Goal: Transaction & Acquisition: Download file/media

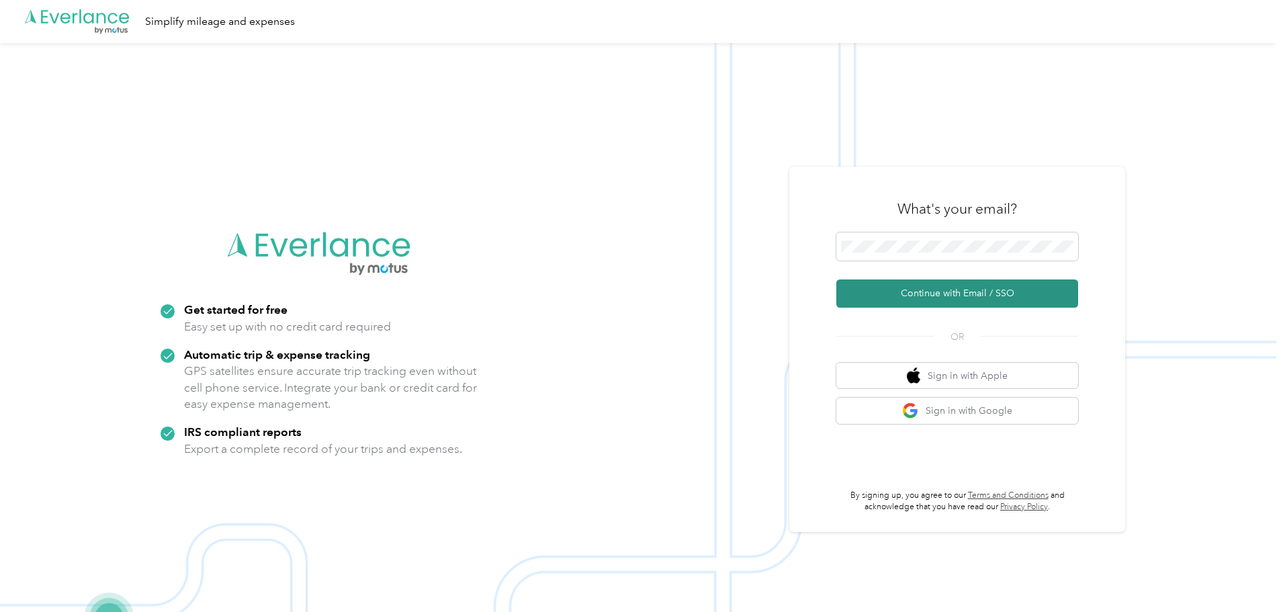
click at [916, 294] on button "Continue with Email / SSO" at bounding box center [957, 293] width 242 height 28
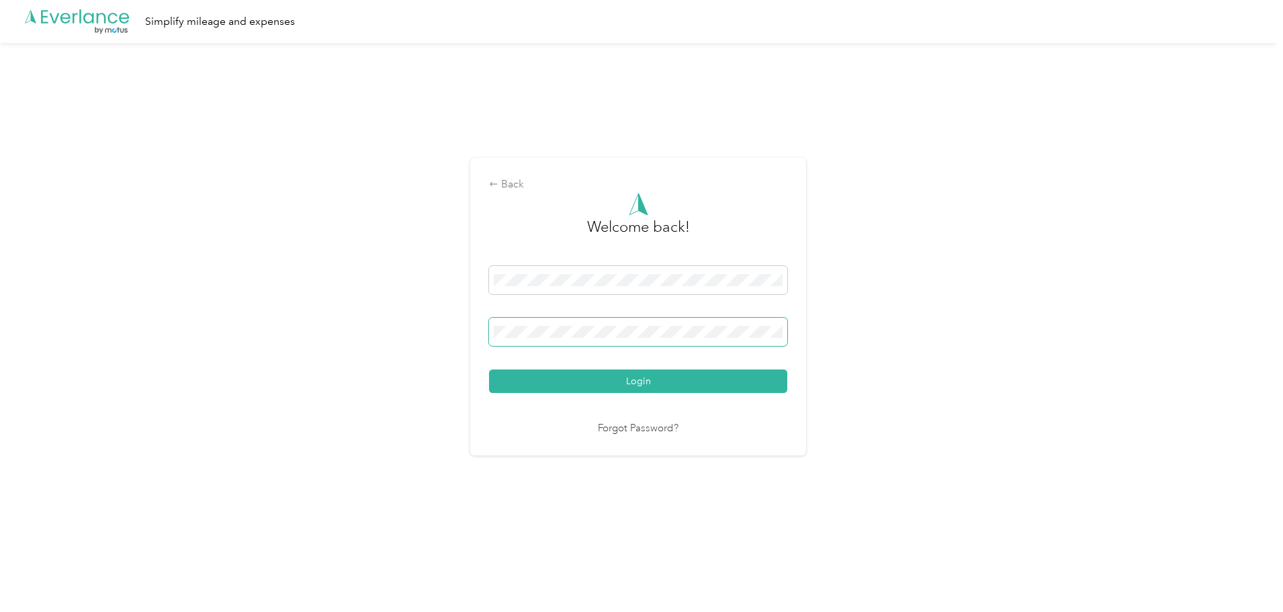
click at [554, 324] on span at bounding box center [638, 332] width 298 height 28
click at [580, 378] on button "Login" at bounding box center [638, 381] width 298 height 24
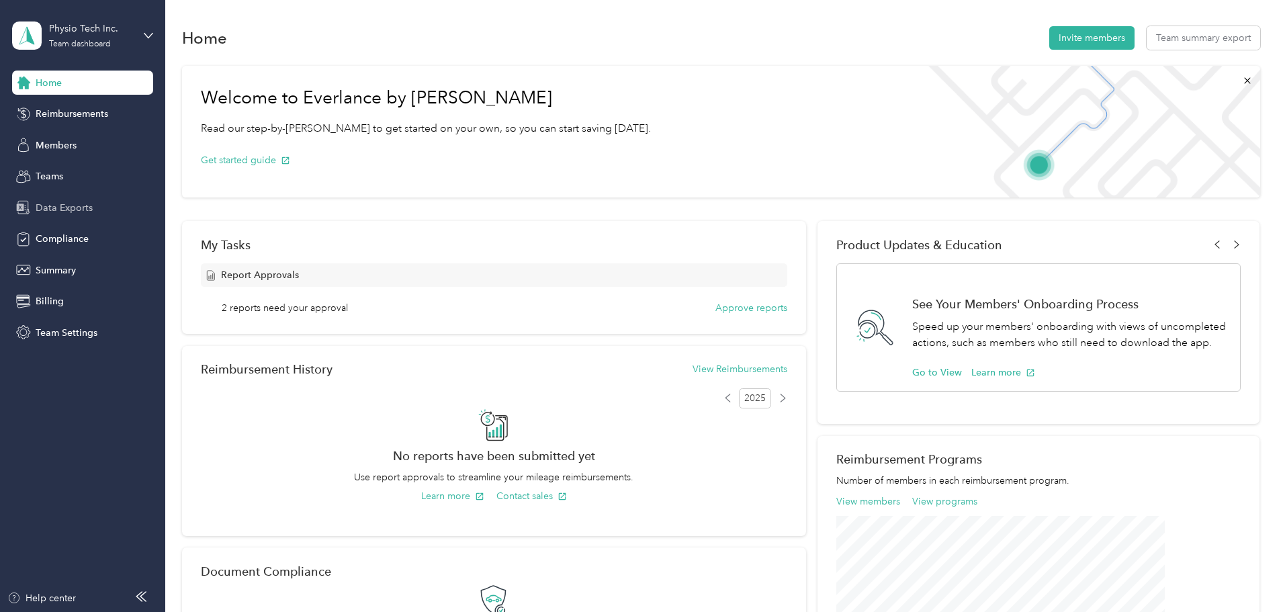
click at [52, 206] on span "Data Exports" at bounding box center [64, 208] width 57 height 14
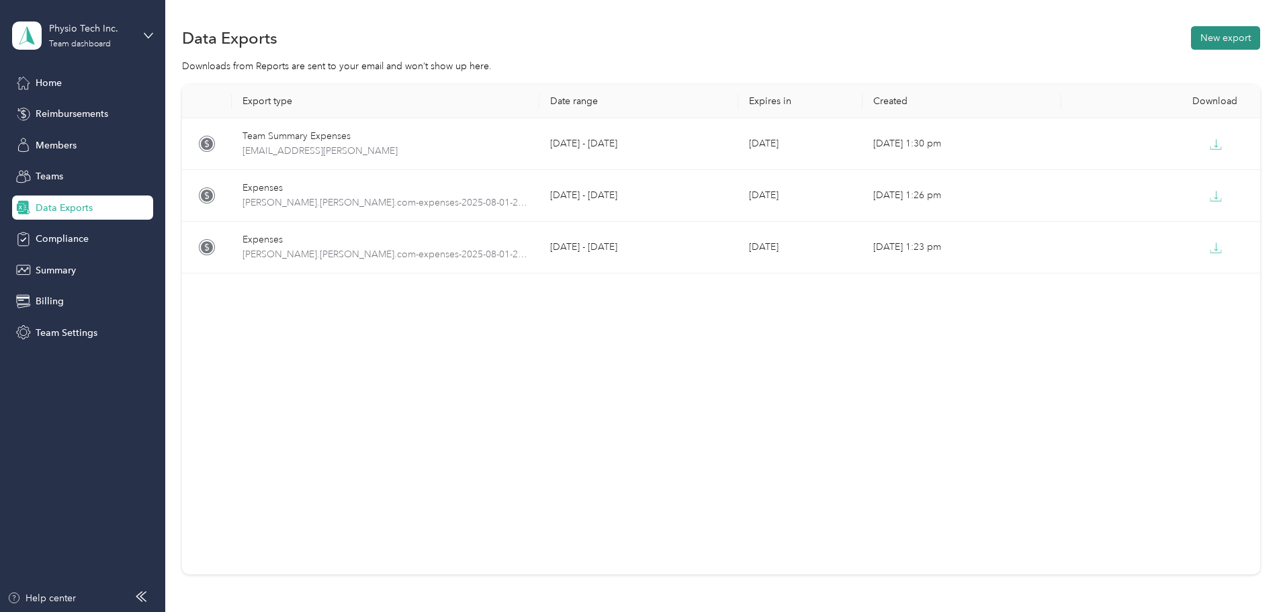
click at [1191, 34] on button "New export" at bounding box center [1225, 38] width 69 height 24
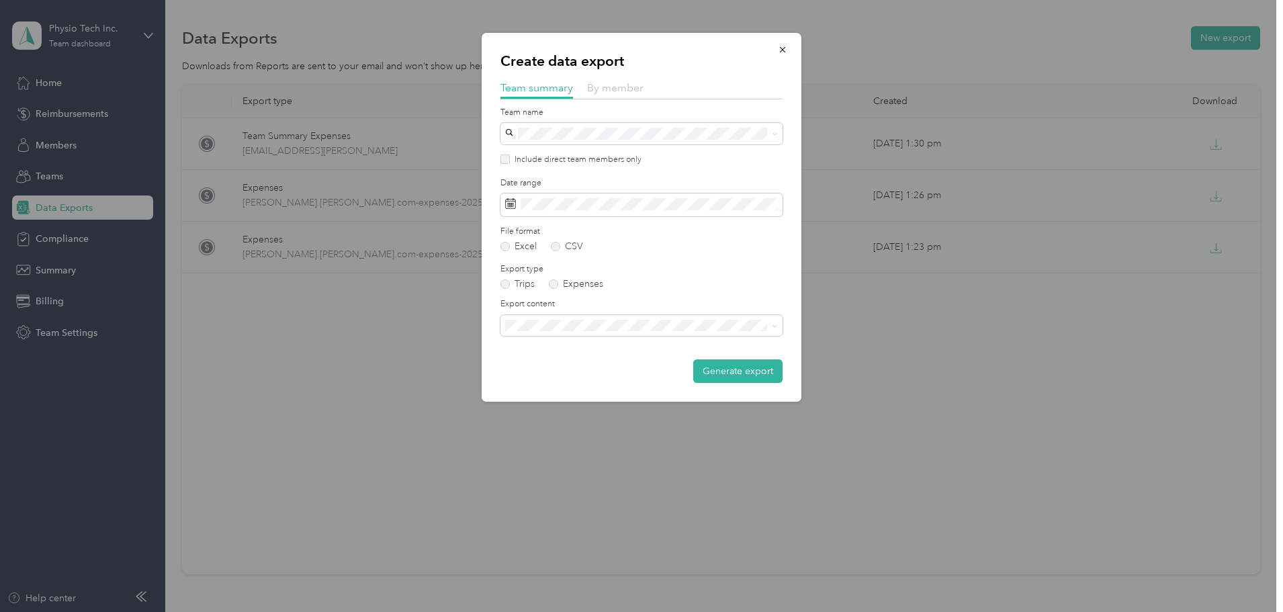
click at [607, 86] on span "By member" at bounding box center [615, 87] width 56 height 13
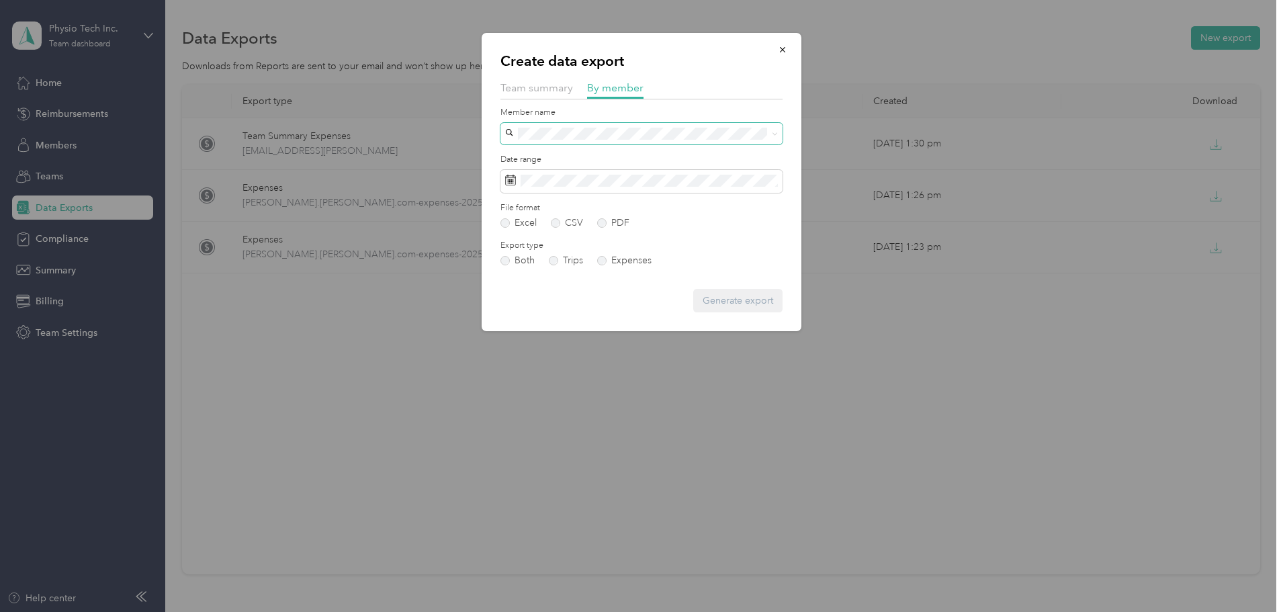
click at [552, 123] on span at bounding box center [641, 133] width 282 height 21
click at [550, 160] on div "[PERSON_NAME]" at bounding box center [641, 157] width 263 height 14
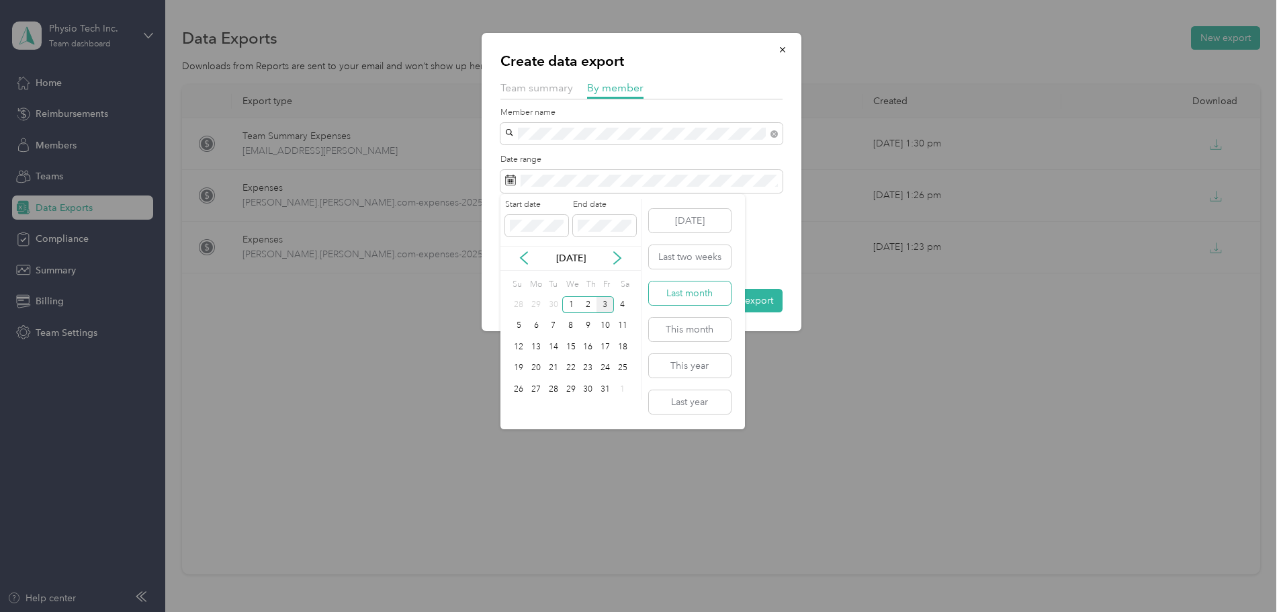
click at [681, 293] on button "Last month" at bounding box center [690, 293] width 82 height 24
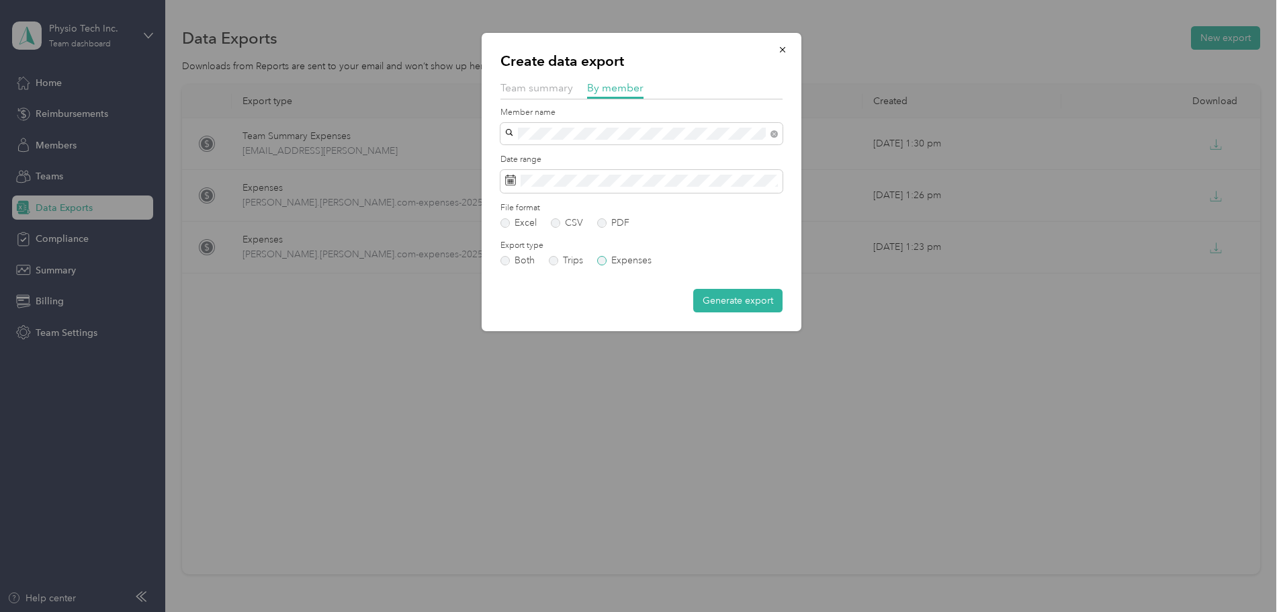
click at [608, 262] on label "Expenses" at bounding box center [624, 260] width 54 height 9
click at [715, 299] on button "Generate export" at bounding box center [737, 301] width 89 height 24
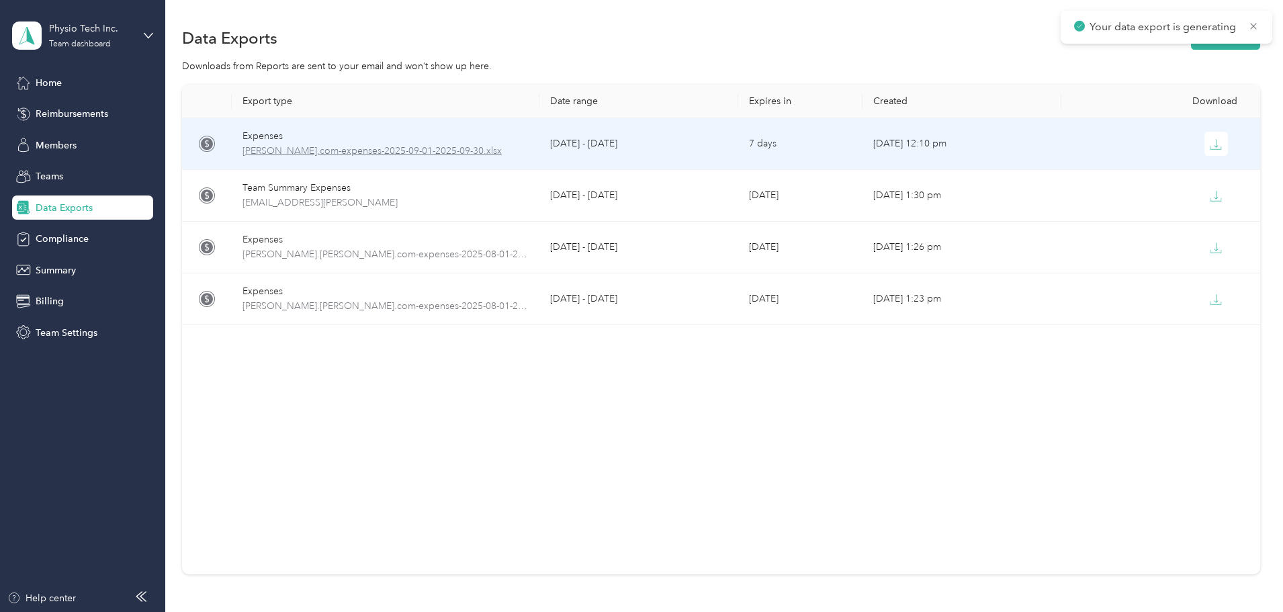
click at [478, 152] on span "[PERSON_NAME].com-expenses-2025-09-01-2025-09-30.xlsx" at bounding box center [386, 151] width 286 height 15
click at [484, 146] on span "[PERSON_NAME].com-expenses-2025-09-01-2025-09-30.xlsx" at bounding box center [386, 151] width 286 height 15
click at [1210, 142] on icon "button" at bounding box center [1216, 144] width 12 height 12
